Goal: Information Seeking & Learning: Learn about a topic

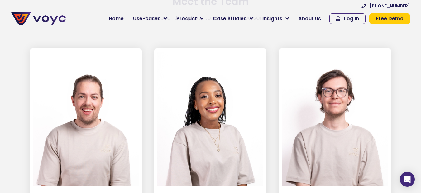
scroll to position [939, 0]
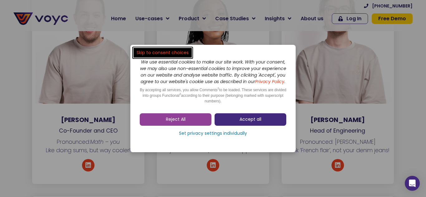
click at [243, 123] on span "Accept all" at bounding box center [250, 120] width 22 height 6
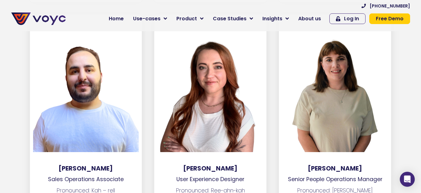
scroll to position [2747, 0]
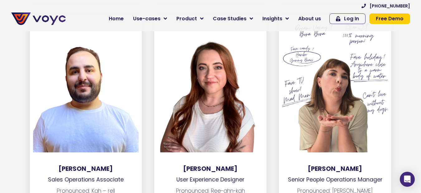
click at [325, 119] on div at bounding box center [335, 85] width 106 height 134
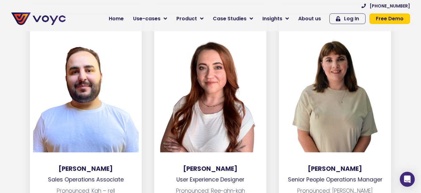
click at [326, 165] on h3 "[PERSON_NAME]" at bounding box center [335, 168] width 112 height 7
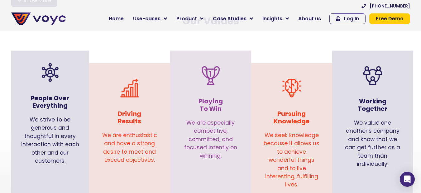
scroll to position [625, 0]
drag, startPoint x: 31, startPoint y: 90, endPoint x: 70, endPoint y: 159, distance: 79.6
click at [70, 159] on div "People Over Everything We strive to be generous and thoughtful in every interac…" at bounding box center [50, 113] width 78 height 127
copy div "People Over Everything We strive to be generous and thoughtful in every interac…"
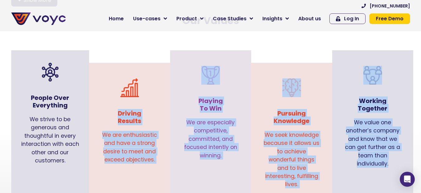
drag, startPoint x: 118, startPoint y: 104, endPoint x: 389, endPoint y: 158, distance: 275.7
click at [389, 158] on div "People Over Everything We strive to be generous and thoughtful in every interac…" at bounding box center [210, 129] width 405 height 147
copy div "Driving Results We are enthusiastic and have a strong desire to meet and exceed…"
